Goal: Book appointment/travel/reservation

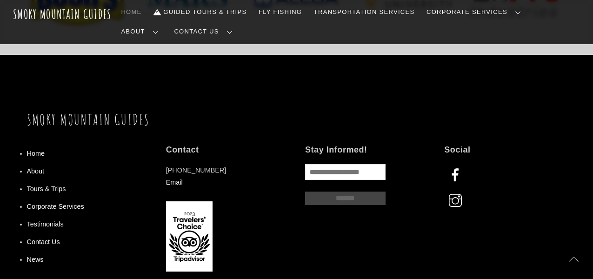
scroll to position [1137, 0]
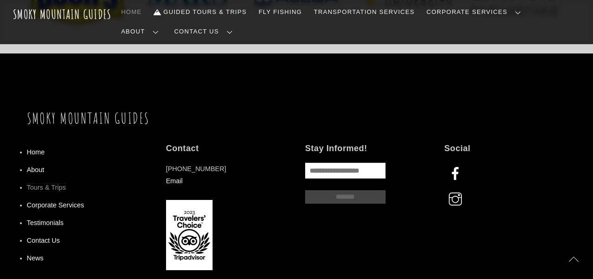
click at [34, 184] on link "Tours & Trips" at bounding box center [46, 187] width 39 height 7
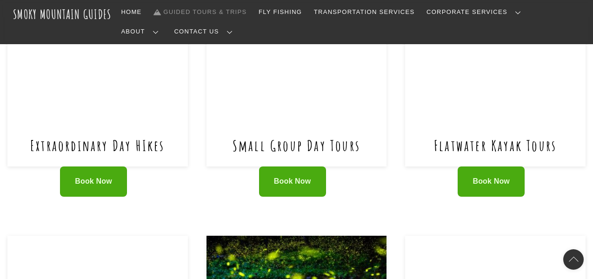
scroll to position [419, 0]
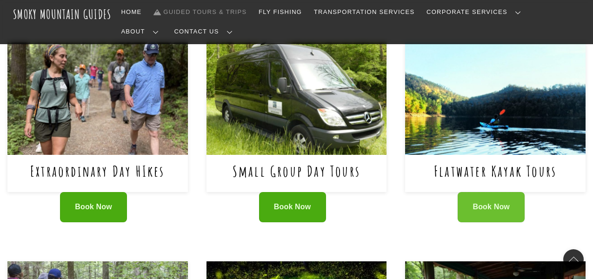
click at [488, 202] on span "Book Now" at bounding box center [491, 207] width 37 height 10
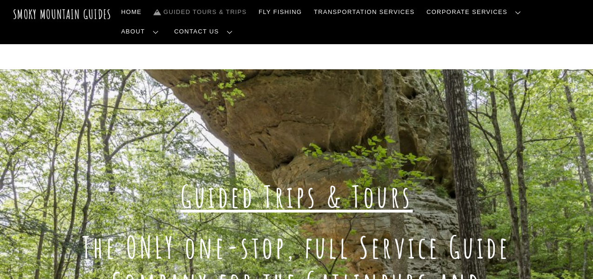
scroll to position [0, 0]
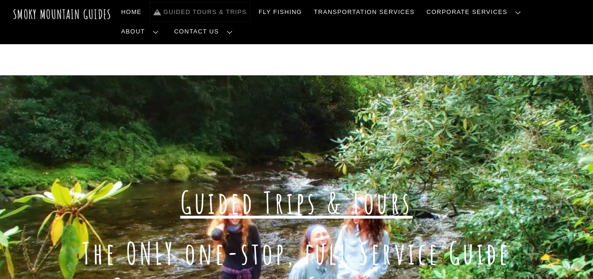
click at [182, 11] on link "Guided Tours & Trips" at bounding box center [200, 12] width 101 height 20
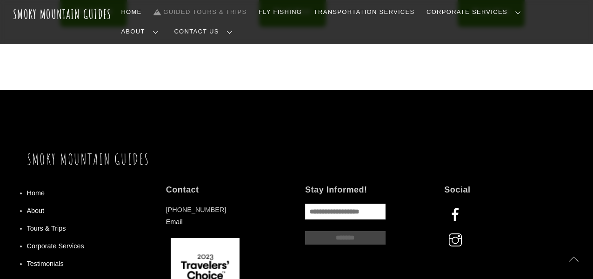
scroll to position [834, 0]
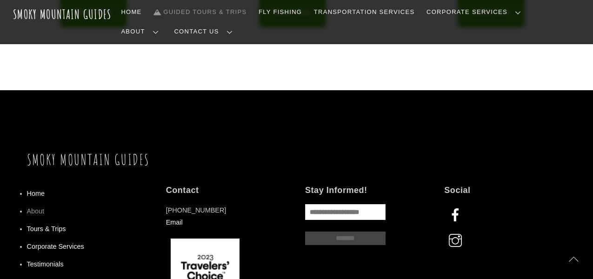
click at [36, 208] on link "About" at bounding box center [36, 211] width 18 height 7
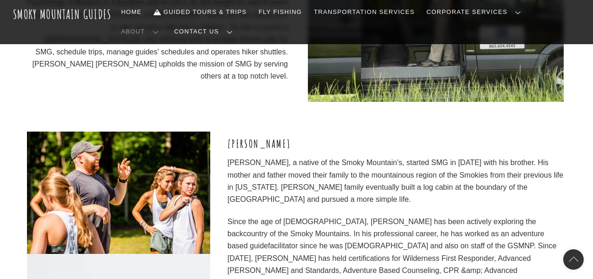
scroll to position [1266, 0]
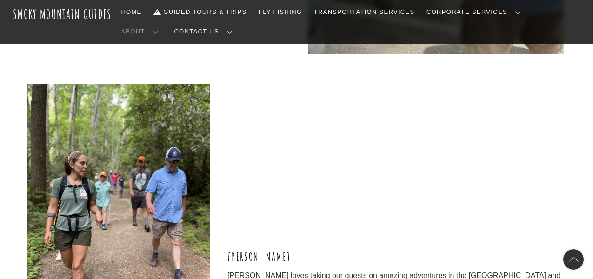
scroll to position [2263, 0]
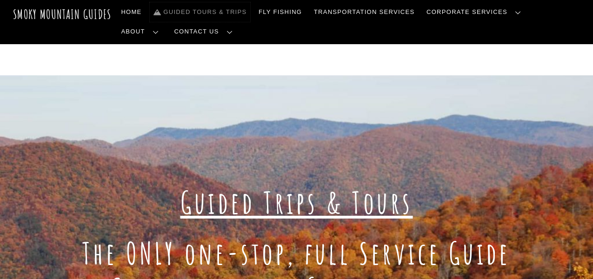
click at [222, 10] on link "Guided Tours & Trips" at bounding box center [200, 12] width 101 height 20
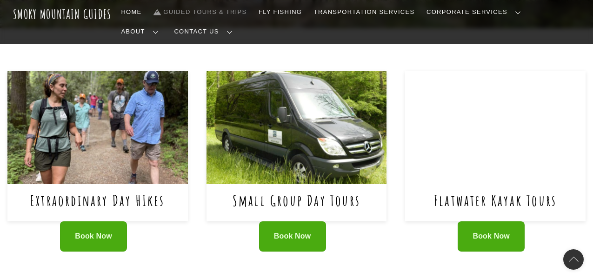
scroll to position [391, 0]
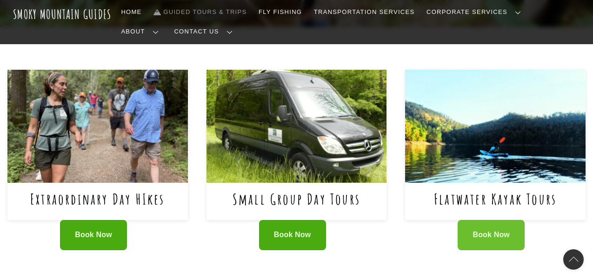
click at [481, 230] on span "Book Now" at bounding box center [491, 235] width 37 height 10
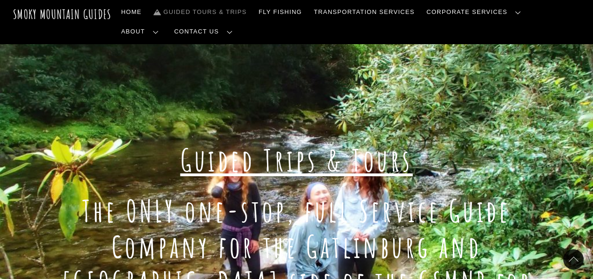
scroll to position [41, 0]
